Goal: Information Seeking & Learning: Check status

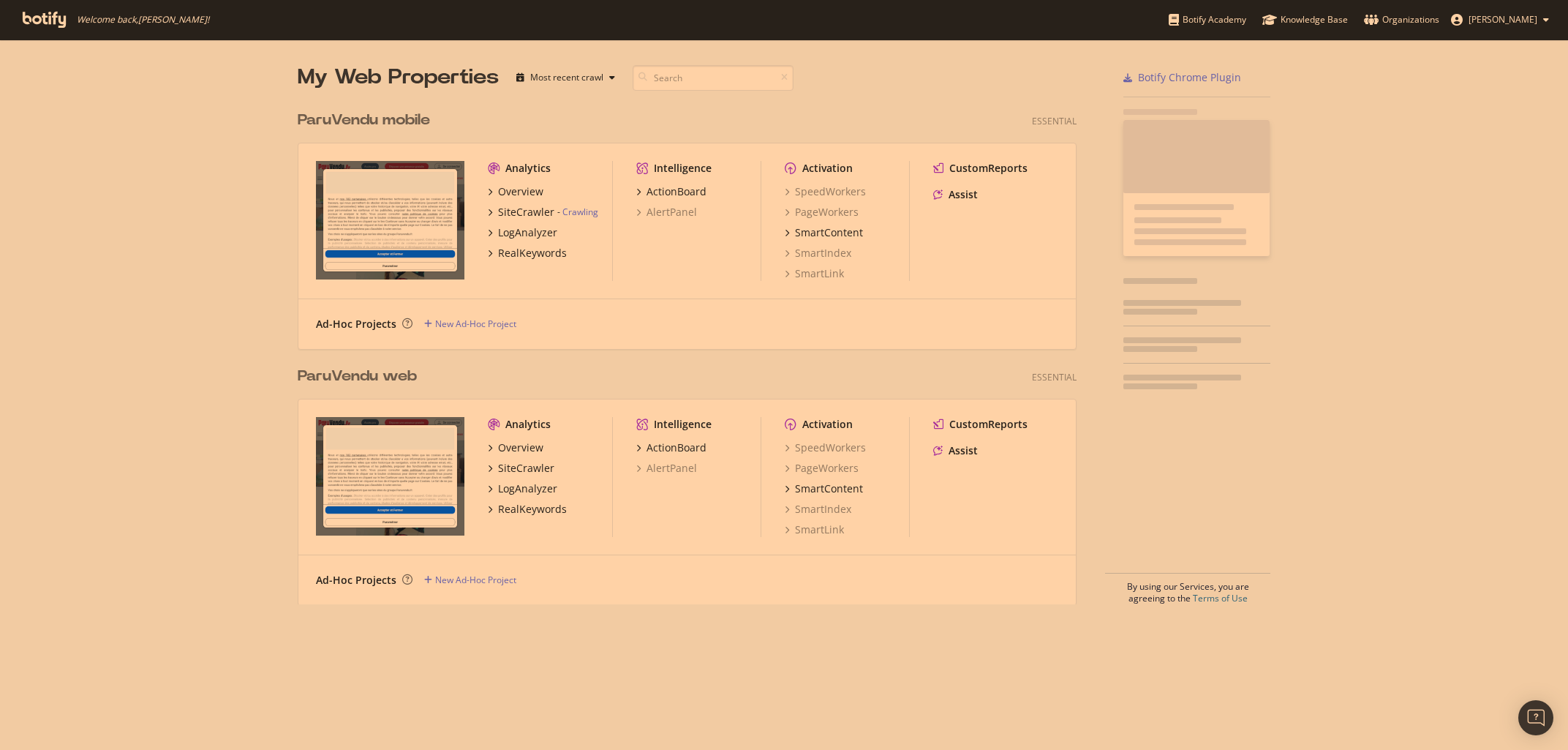
scroll to position [512, 790]
